Goal: Task Accomplishment & Management: Complete application form

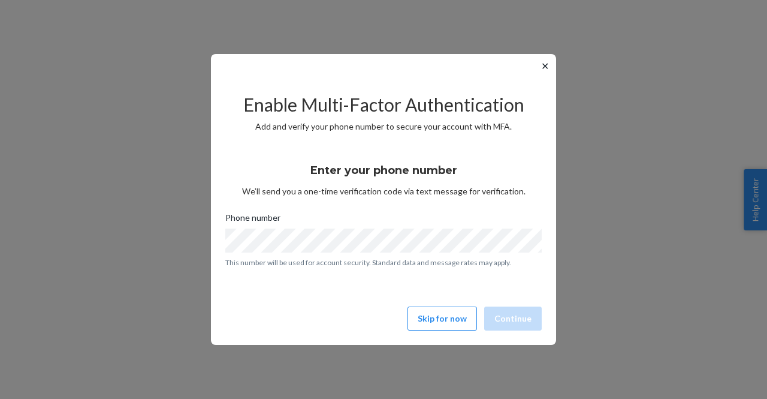
click at [544, 67] on button "✕" at bounding box center [545, 66] width 13 height 14
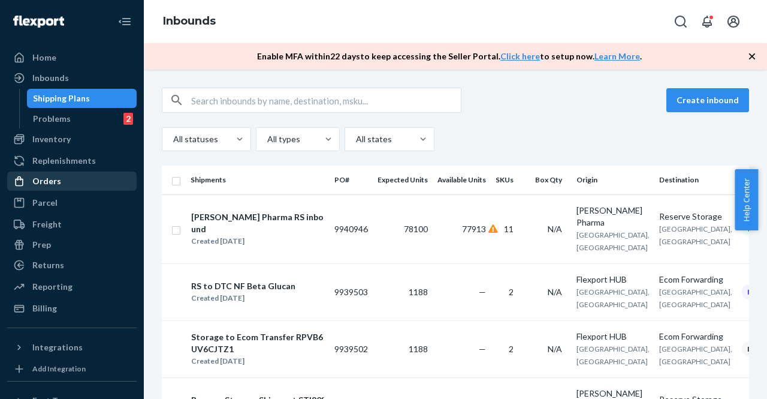
click at [52, 179] on div "Orders" at bounding box center [46, 181] width 29 height 12
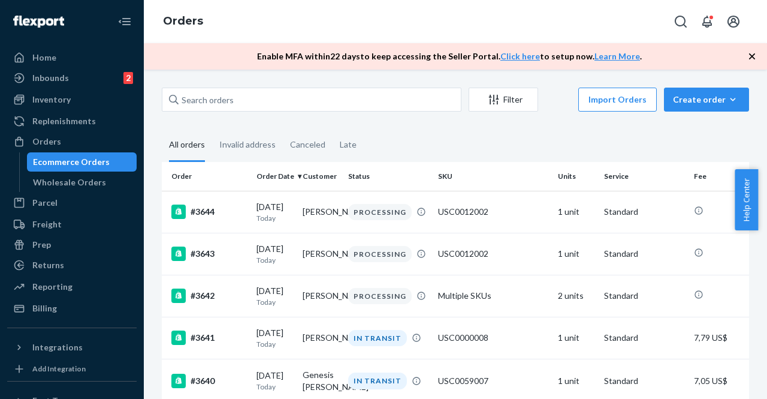
click at [59, 165] on div "Ecommerce Orders" at bounding box center [71, 162] width 77 height 12
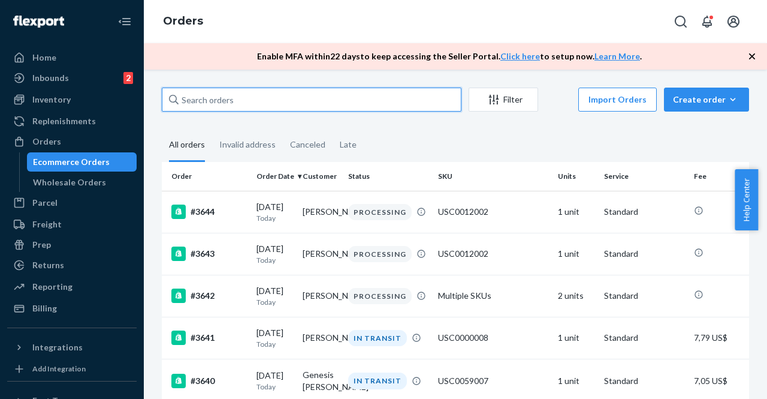
click at [274, 103] on input "text" at bounding box center [312, 99] width 300 height 24
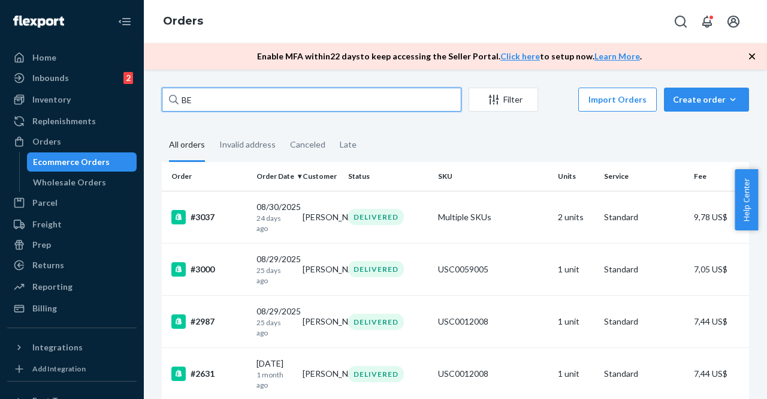
type input "B"
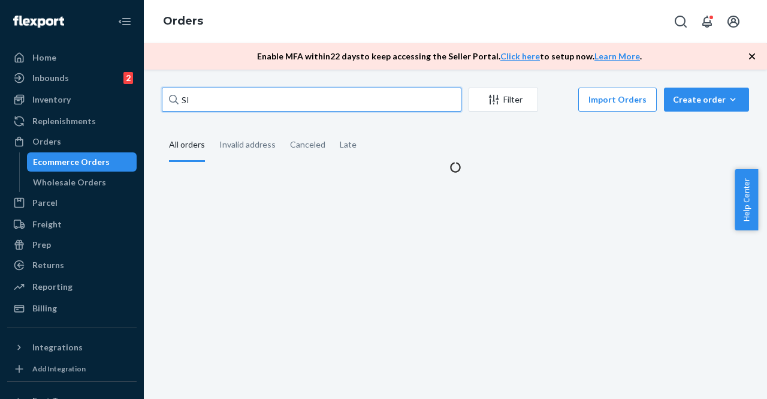
type input "S"
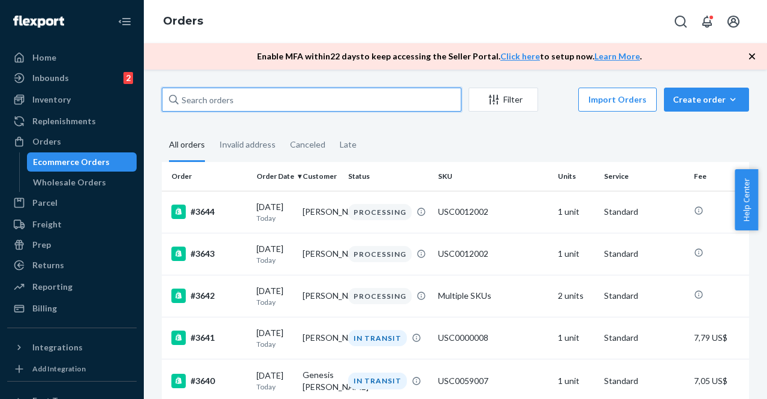
click at [372, 95] on input "text" at bounding box center [312, 99] width 300 height 24
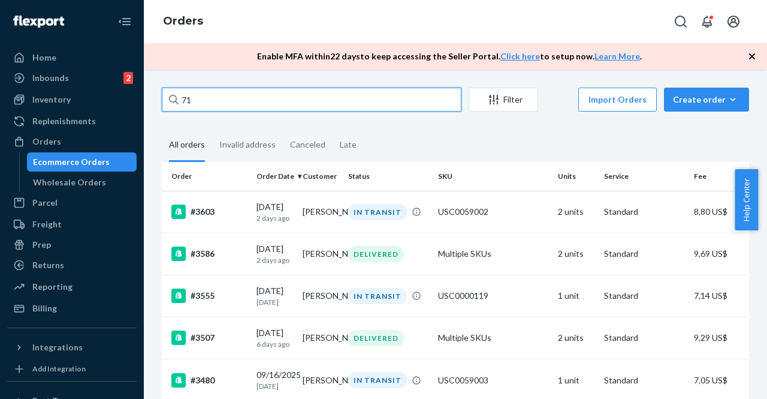
click at [345, 99] on input "71" at bounding box center [312, 99] width 300 height 24
type input "7"
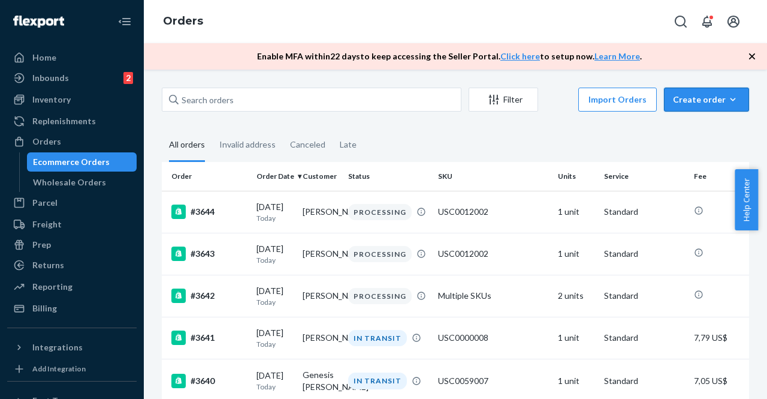
click at [668, 96] on button "Create order Ecommerce order Removal order" at bounding box center [706, 99] width 85 height 24
click at [696, 128] on span "Ecommerce order" at bounding box center [714, 128] width 74 height 8
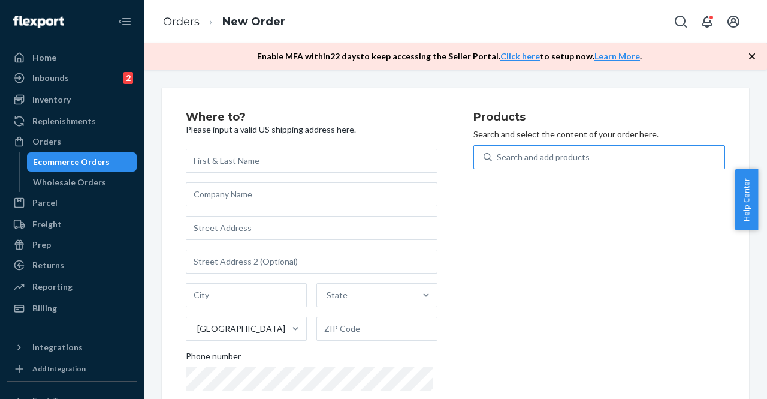
click at [561, 152] on div "Search and add products" at bounding box center [543, 157] width 93 height 12
click at [498, 152] on input "Search and add products" at bounding box center [497, 157] width 1 height 12
paste input "USC0000067"
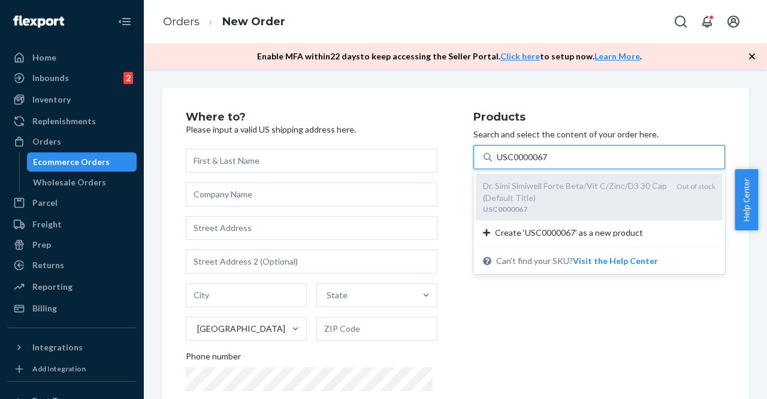
click at [574, 194] on div "Dr. Simi Simiwell Forte Beta/Vit C/Zinc/D3 30 Cap (Default Title)" at bounding box center [575, 192] width 184 height 24
click at [548, 163] on input "USC0000067" at bounding box center [523, 157] width 52 height 12
click at [565, 195] on div "Dr. Simi Simiwell Forte Beta/Vit C/Zinc/D3 30 Cap (Default Title)" at bounding box center [575, 192] width 184 height 24
click at [548, 163] on input "USC0000067" at bounding box center [523, 157] width 52 height 12
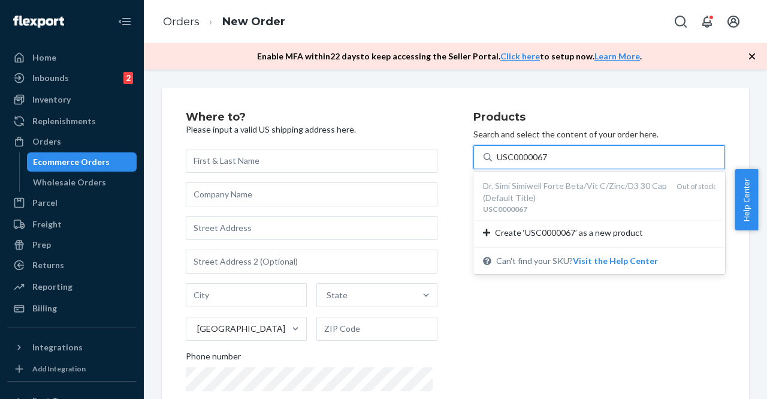
type input "USC0000067"
